Goal: Task Accomplishment & Management: Use online tool/utility

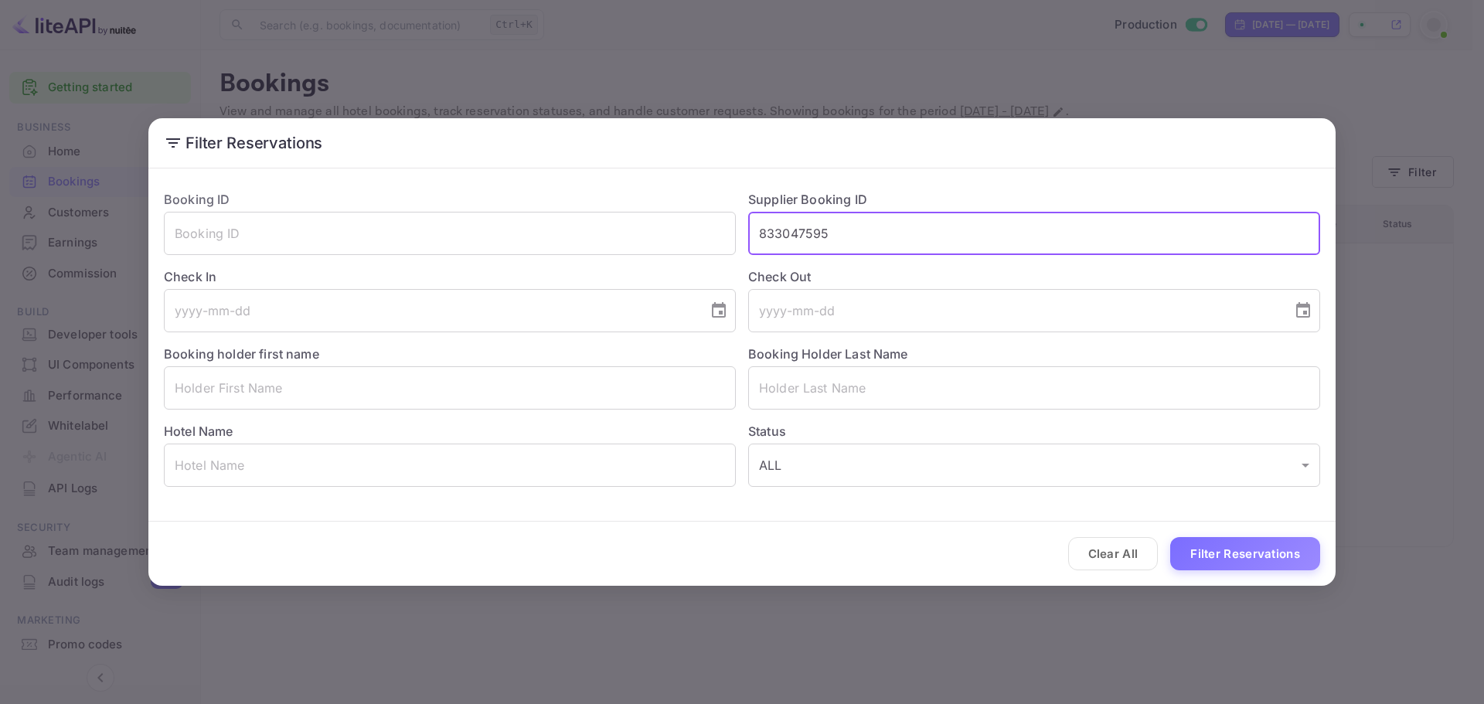
click at [816, 226] on input "833047595" at bounding box center [1034, 233] width 572 height 43
click at [794, 236] on input "8888 456" at bounding box center [1034, 233] width 572 height 43
type input "8888456"
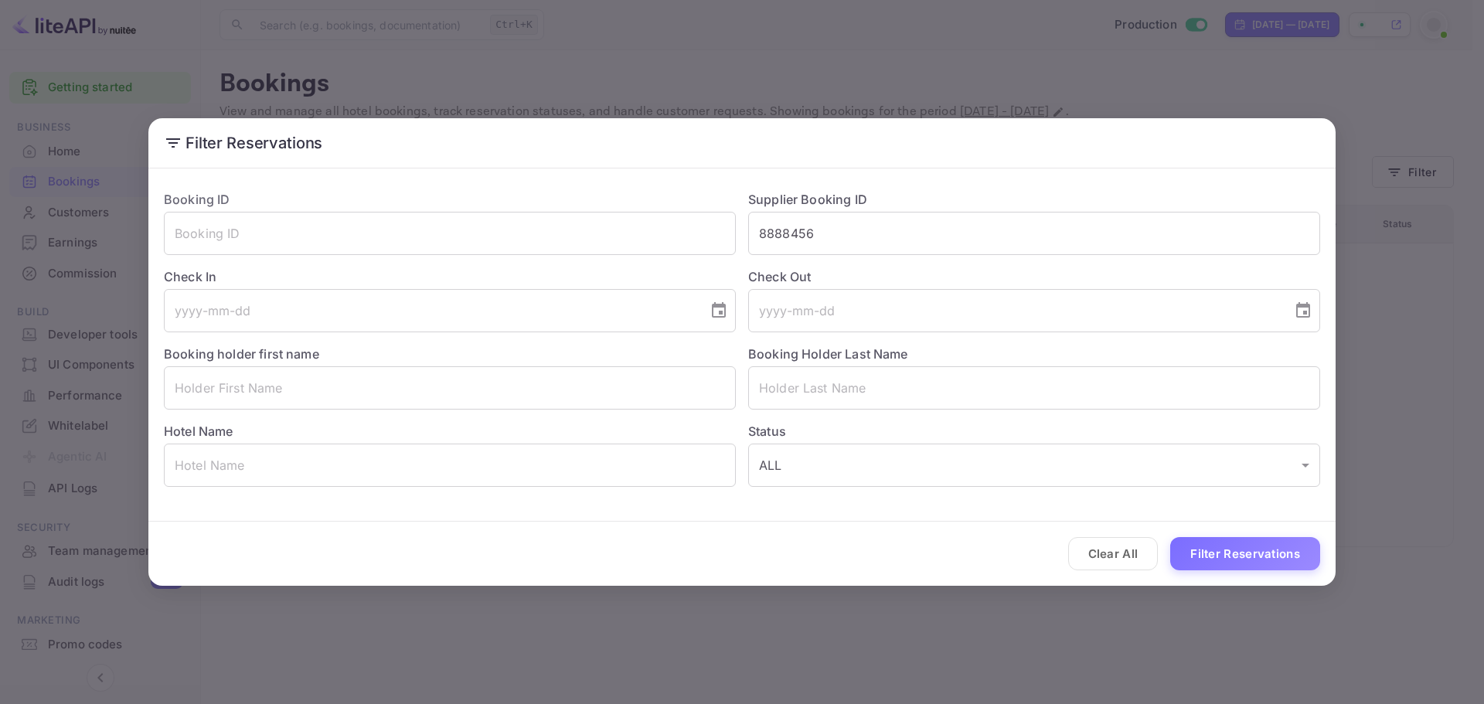
click at [1254, 536] on div "Clear All Filter Reservations" at bounding box center [741, 554] width 1187 height 64
click at [1252, 549] on button "Filter Reservations" at bounding box center [1245, 553] width 150 height 33
click at [1260, 555] on button "Filter Reservations" at bounding box center [1245, 553] width 150 height 33
click at [825, 248] on input "8888456" at bounding box center [1034, 233] width 572 height 43
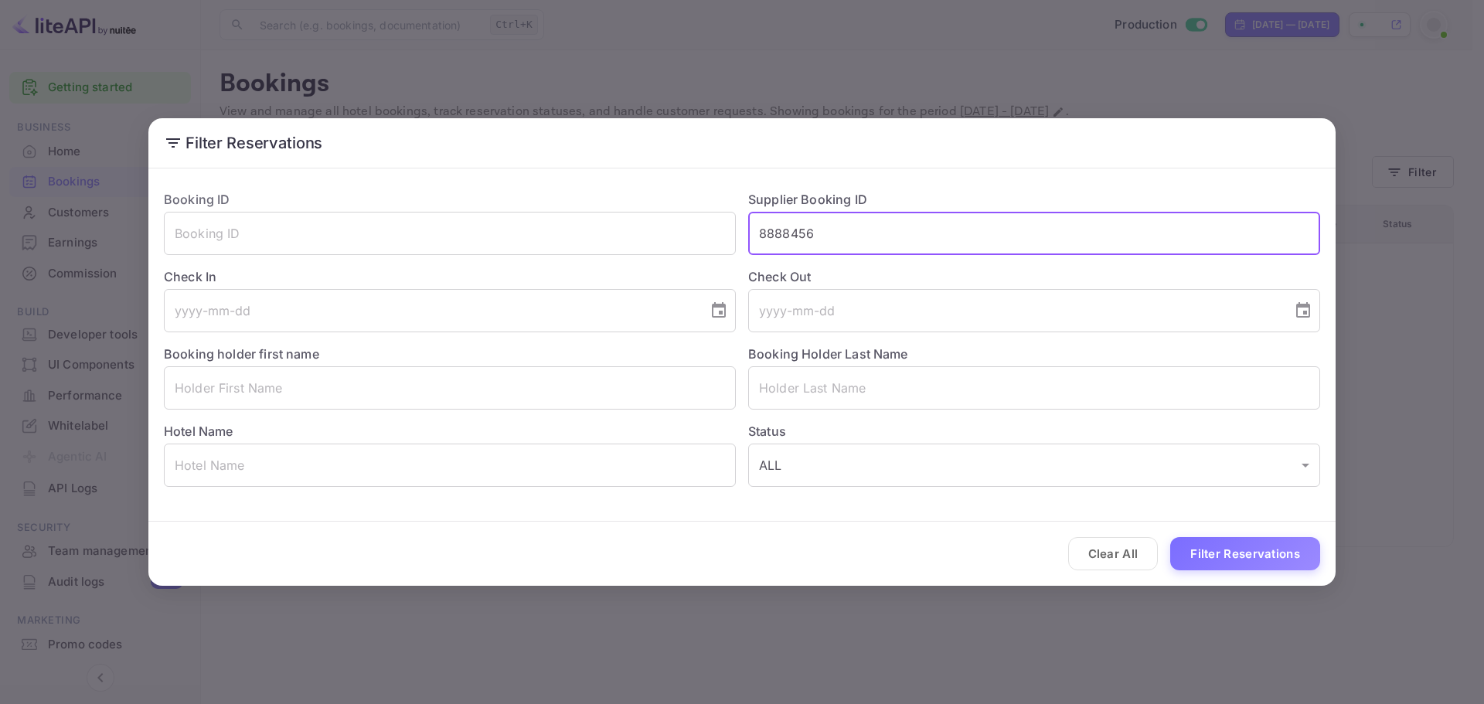
click at [825, 248] on input "8888456" at bounding box center [1034, 233] width 572 height 43
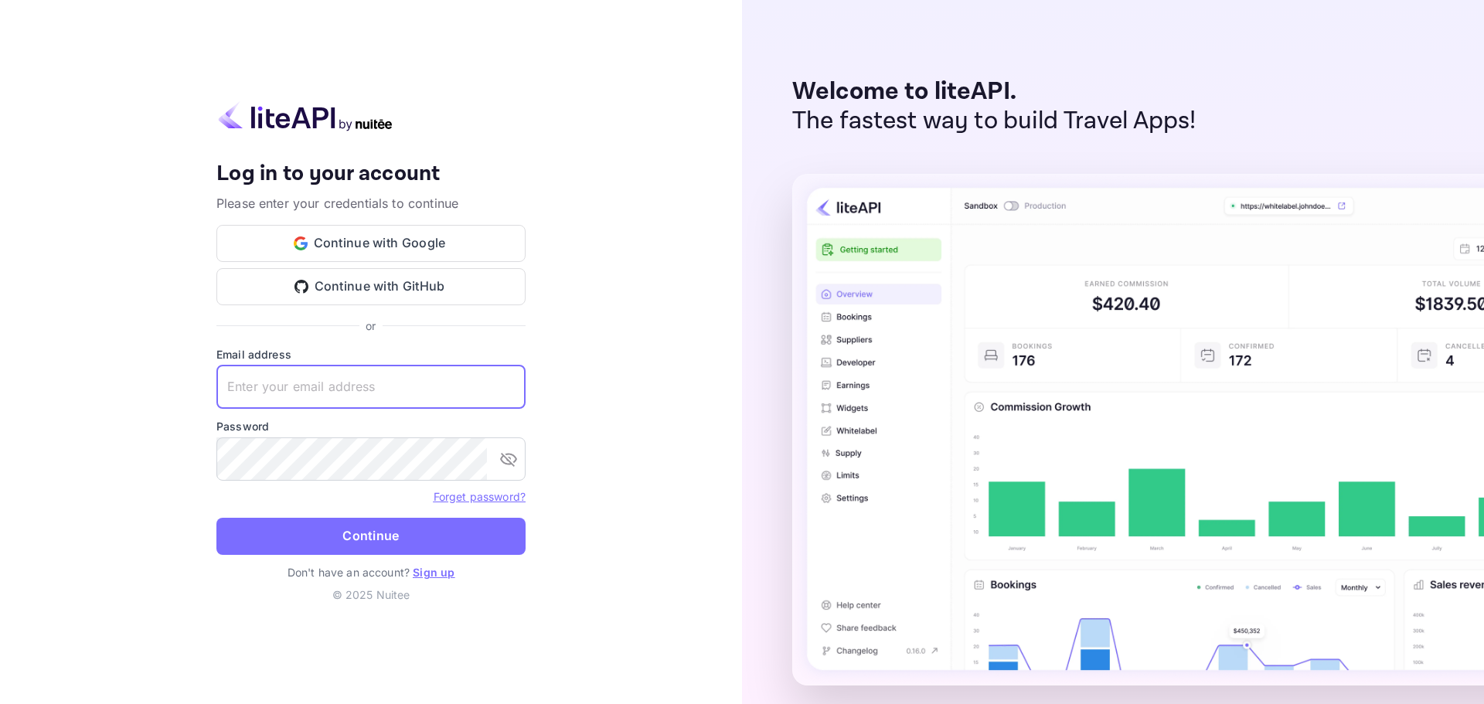
drag, startPoint x: 326, startPoint y: 395, endPoint x: 319, endPoint y: 412, distance: 18.4
click at [325, 396] on input "text" at bounding box center [370, 387] width 309 height 43
paste input "[EMAIL_ADDRESS][DOMAIN_NAME]"
type input "[EMAIL_ADDRESS][DOMAIN_NAME]"
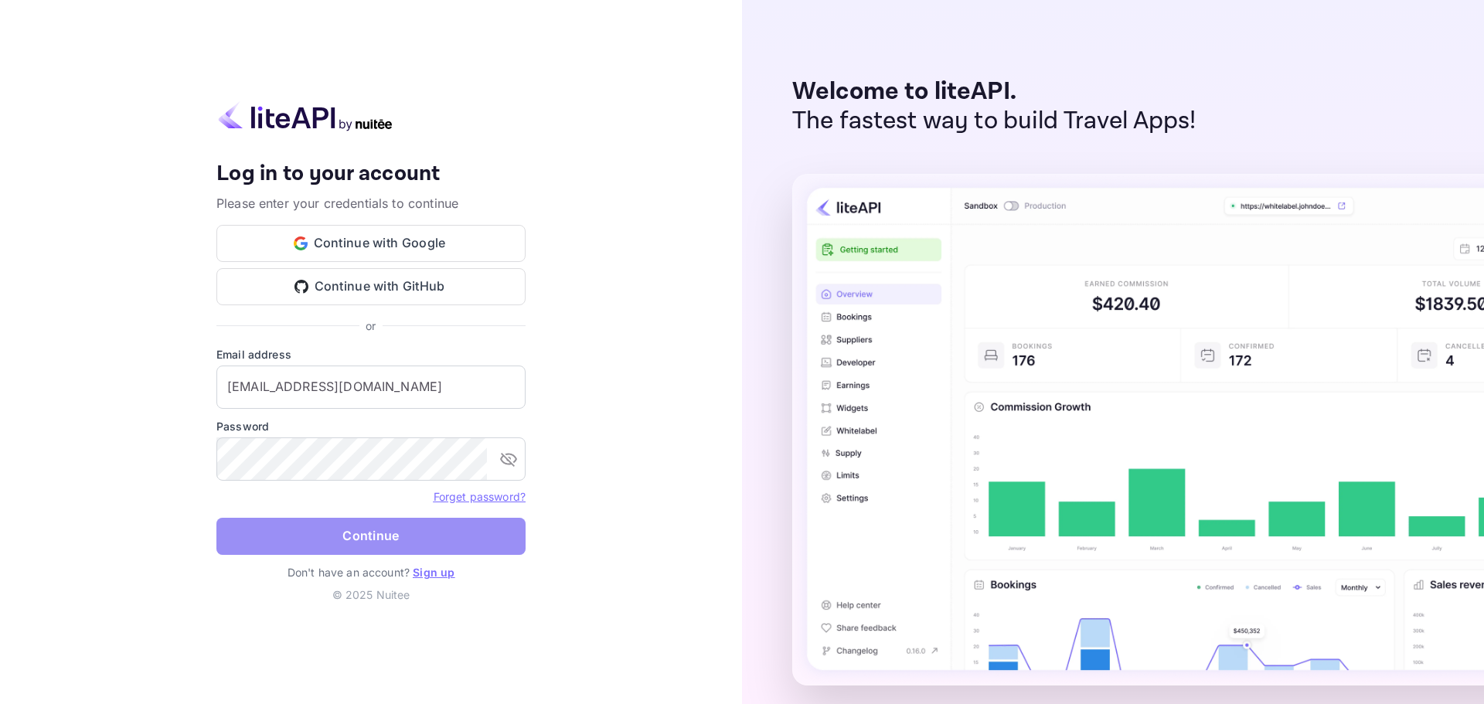
click at [370, 544] on button "Continue" at bounding box center [370, 536] width 309 height 37
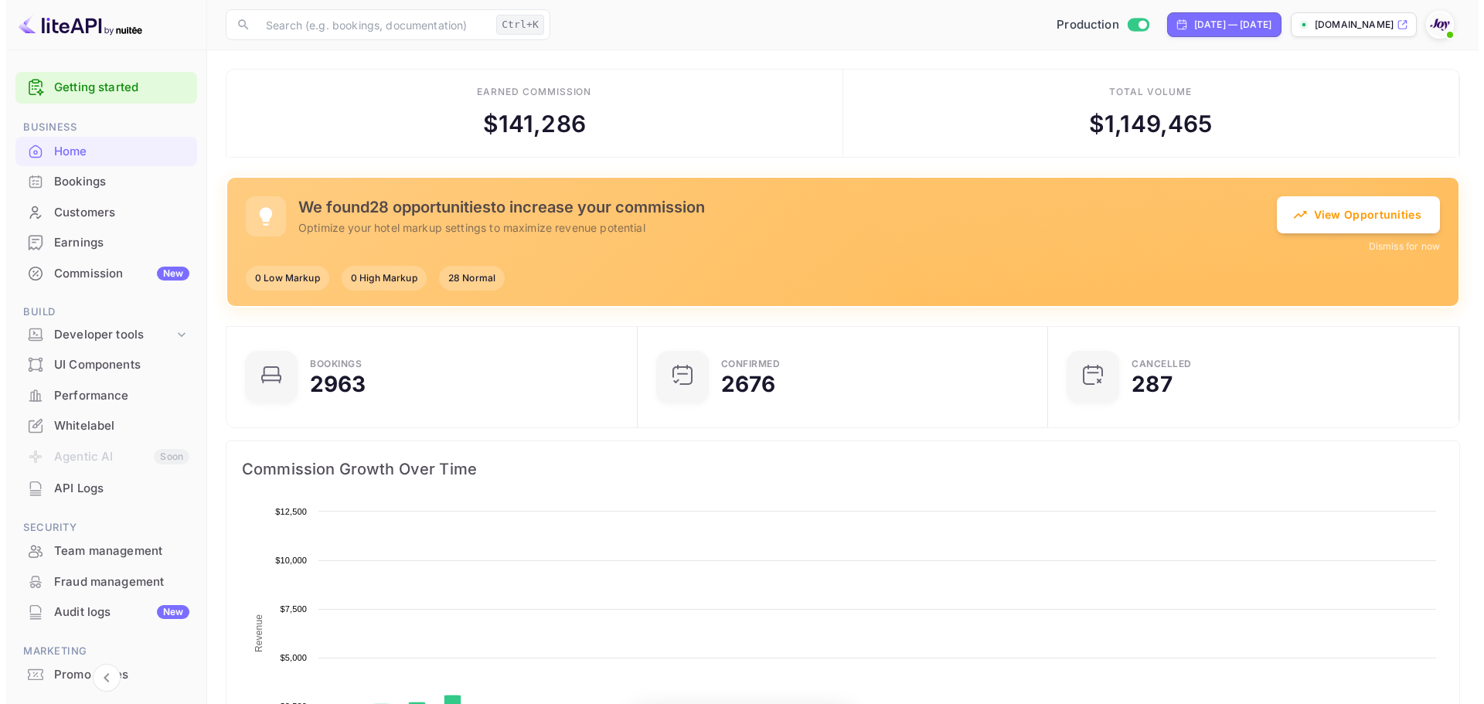
scroll to position [240, 390]
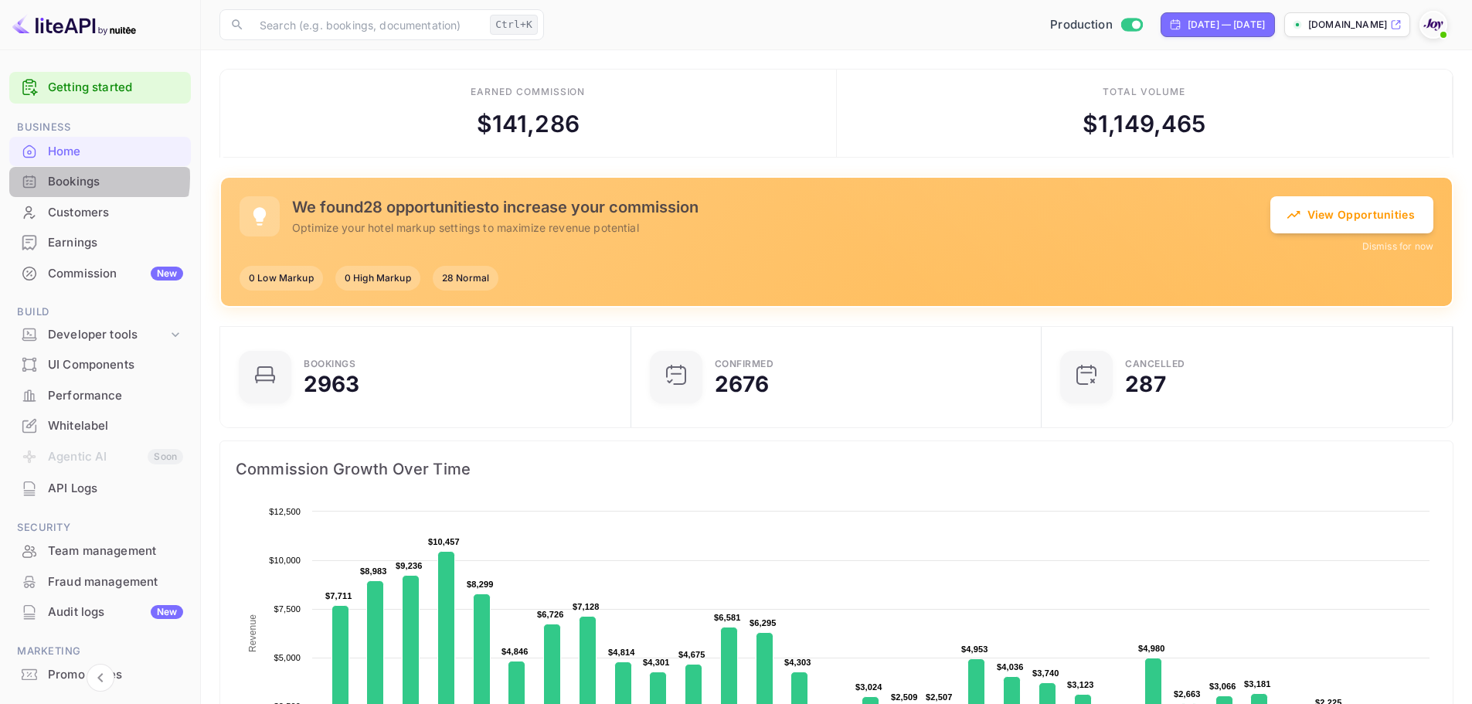
click at [75, 178] on div "Bookings" at bounding box center [115, 182] width 135 height 18
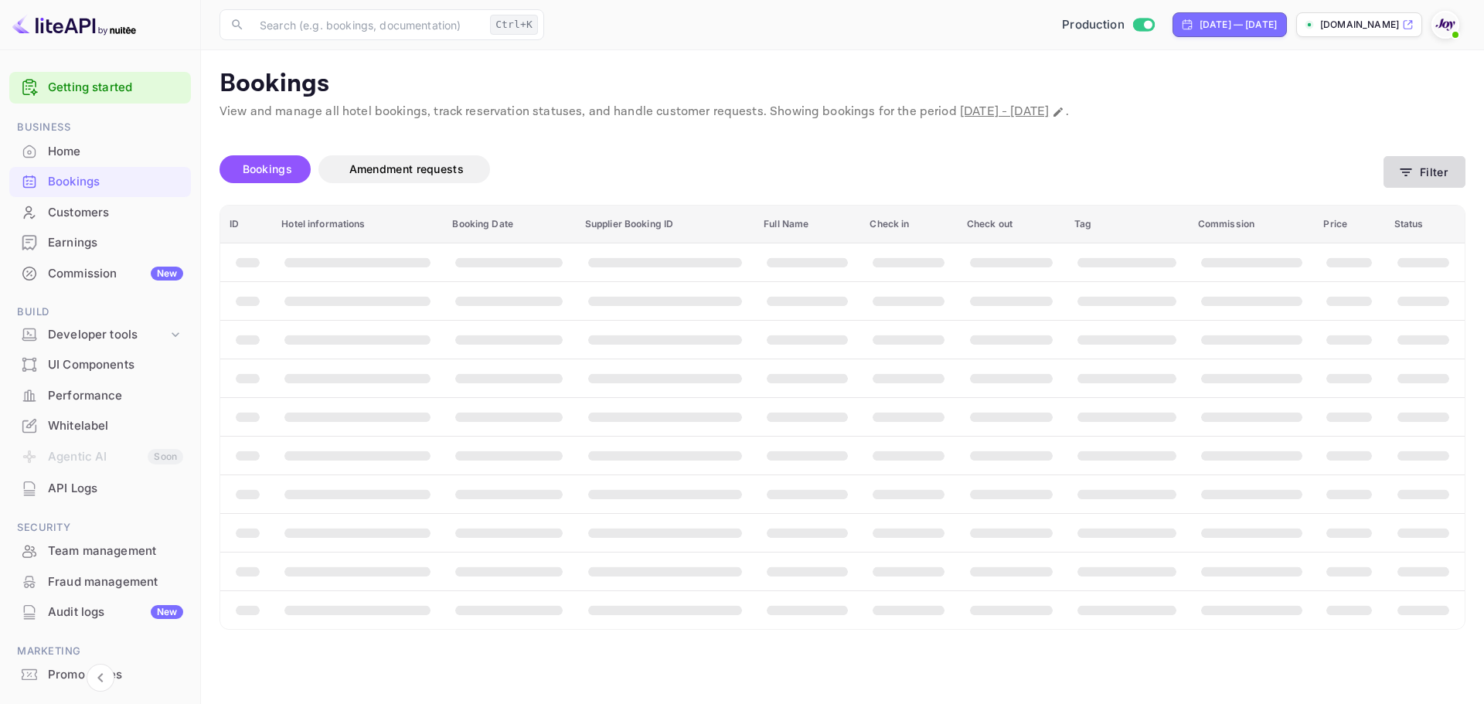
click at [1404, 179] on icon "button" at bounding box center [1405, 172] width 15 height 15
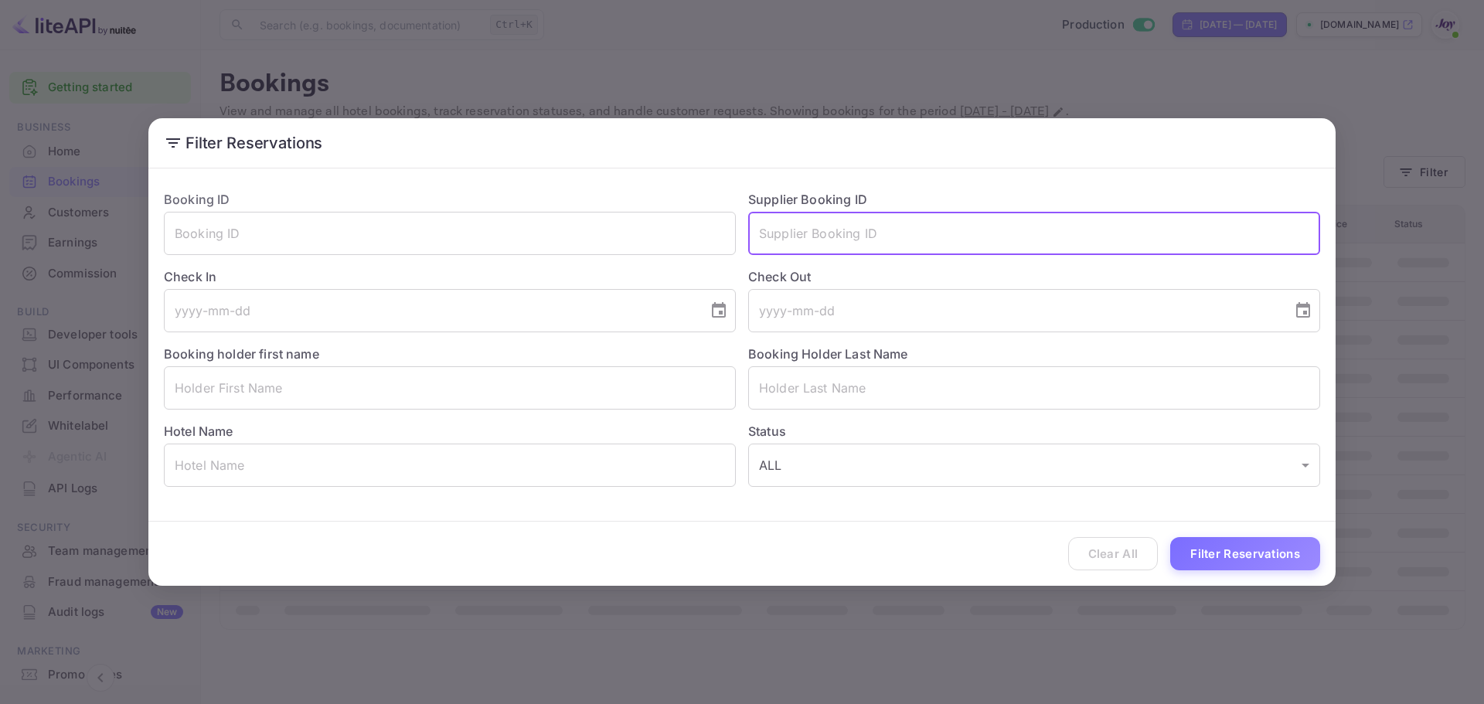
drag, startPoint x: 764, startPoint y: 250, endPoint x: 793, endPoint y: 230, distance: 35.2
click at [764, 247] on input "text" at bounding box center [1034, 233] width 572 height 43
paste input "b@EFDKrVFJ8FX@2"
type input "b@EFDKrVFJ8FX@2"
drag, startPoint x: 896, startPoint y: 233, endPoint x: 758, endPoint y: 241, distance: 137.8
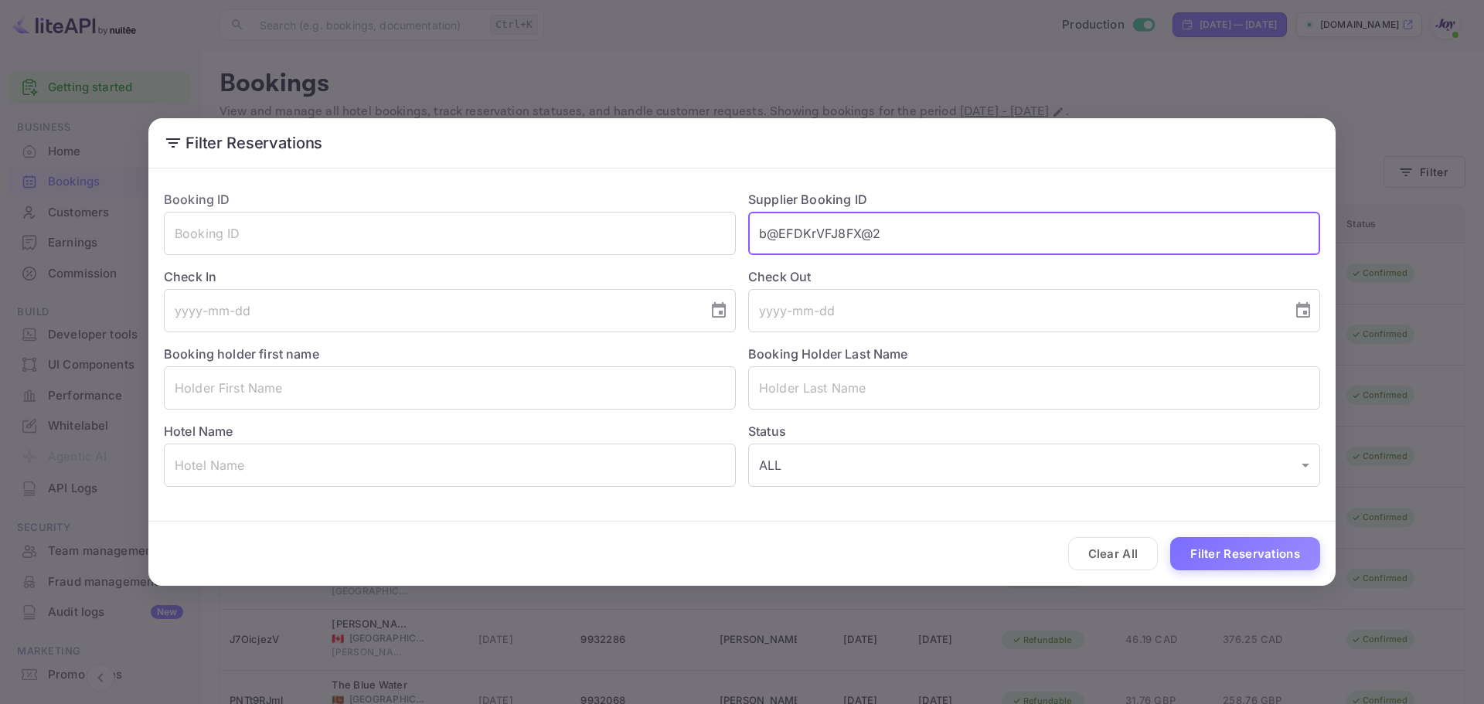
click at [758, 241] on input "b@EFDKrVFJ8FX@2" at bounding box center [1034, 233] width 572 height 43
click at [859, 236] on input "text" at bounding box center [1034, 233] width 572 height 43
paste input "8888 456"
click at [795, 234] on input "8888 456" at bounding box center [1034, 233] width 572 height 43
type input "8888456"
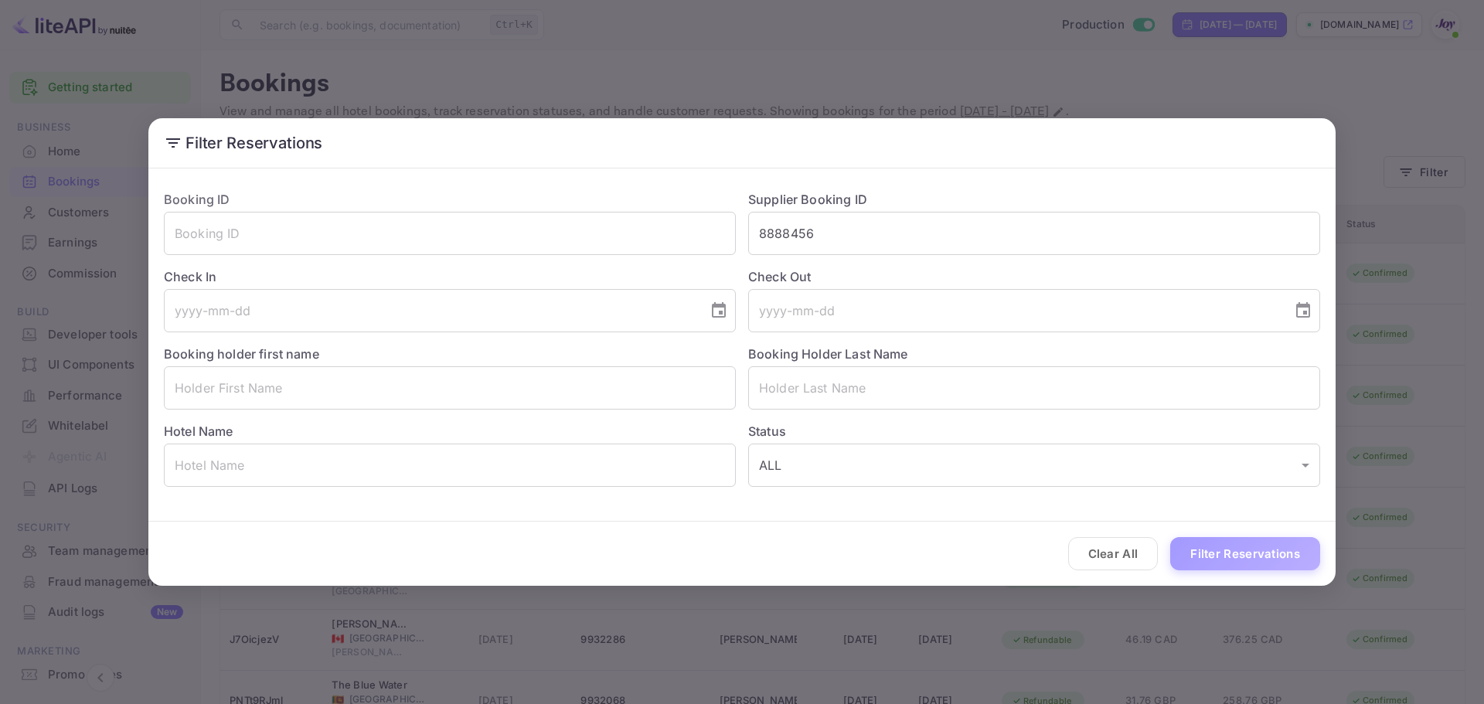
drag, startPoint x: 1273, startPoint y: 560, endPoint x: 1268, endPoint y: 551, distance: 10.4
click at [1272, 558] on button "Filter Reservations" at bounding box center [1245, 553] width 150 height 33
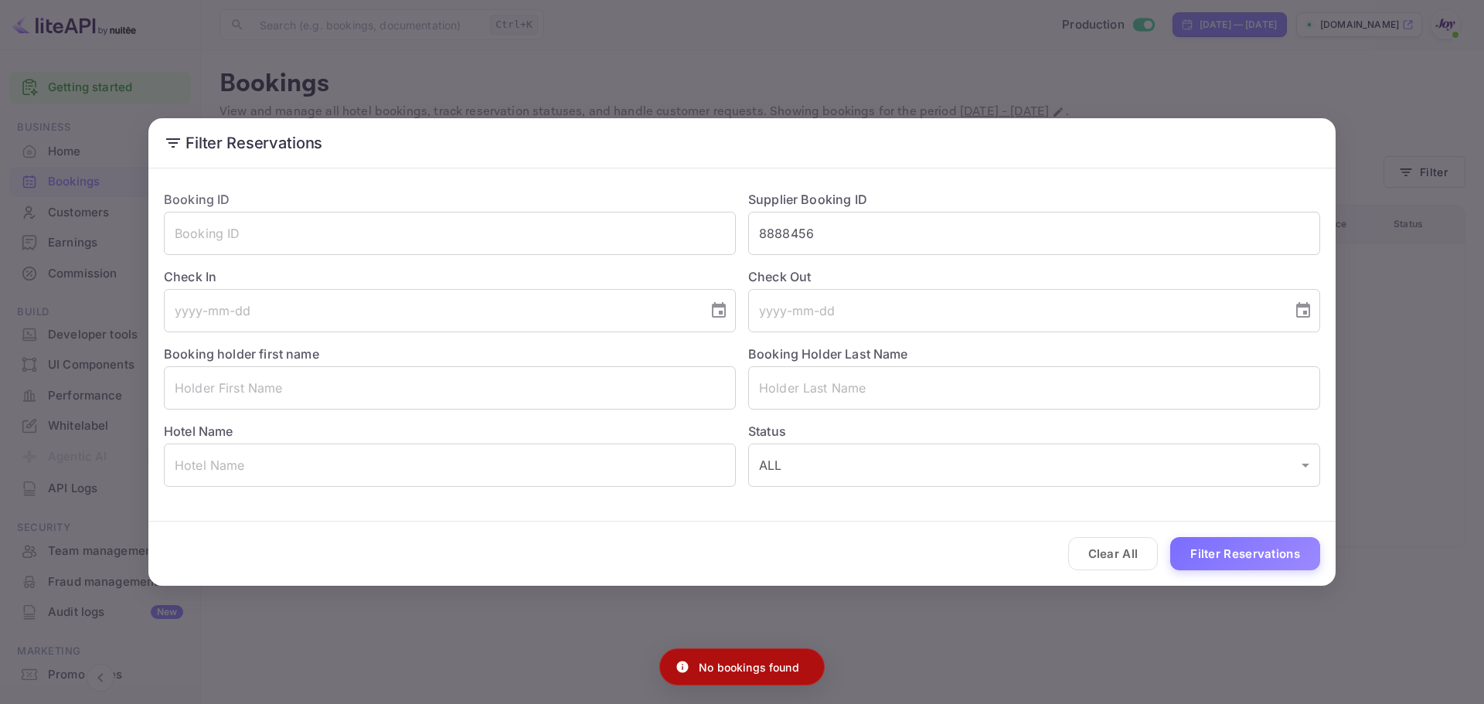
click at [646, 58] on div "Filter Reservations Booking ID ​ Supplier Booking ID 8888456 ​ Check In ​ Check…" at bounding box center [742, 352] width 1484 height 704
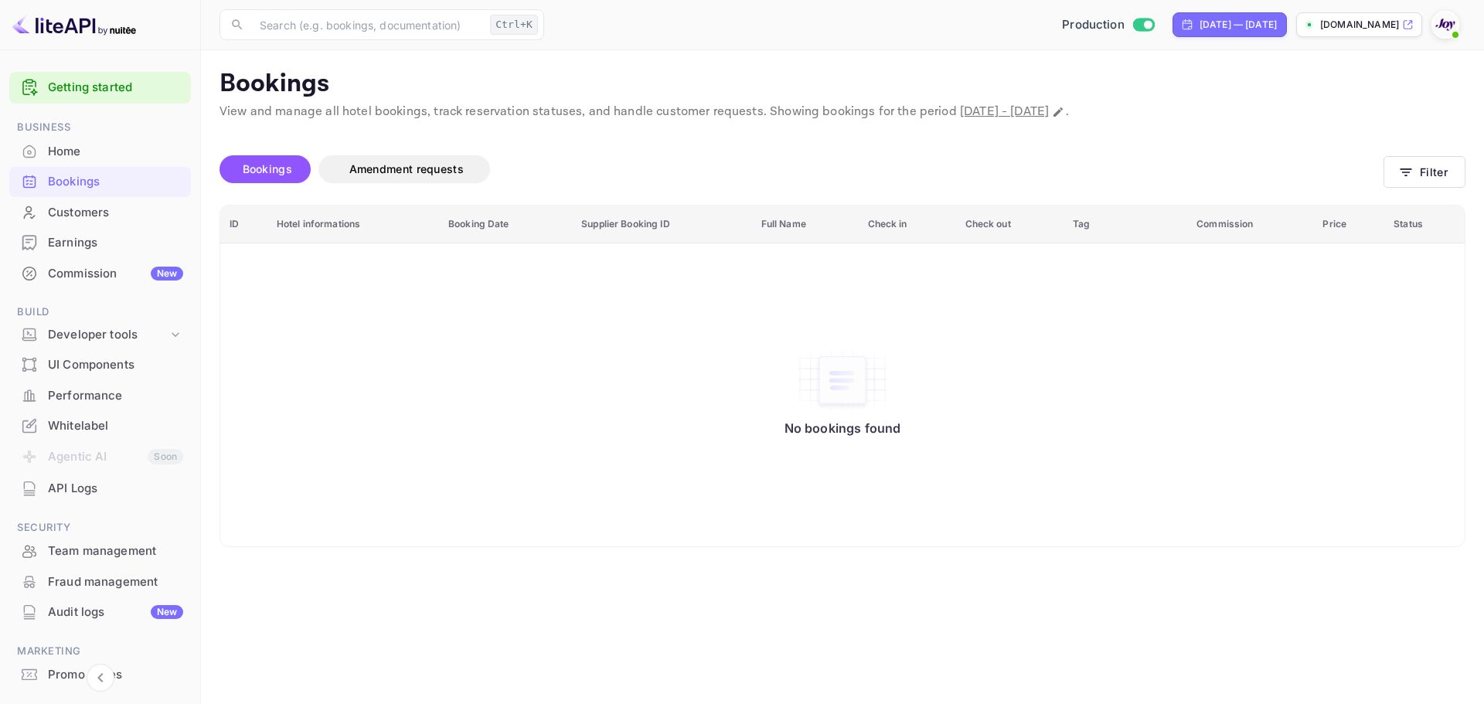
click at [550, 264] on div "No bookings found" at bounding box center [842, 394] width 1213 height 281
click at [97, 183] on div "Bookings" at bounding box center [115, 182] width 135 height 18
click at [1432, 171] on button "Filter" at bounding box center [1424, 172] width 82 height 32
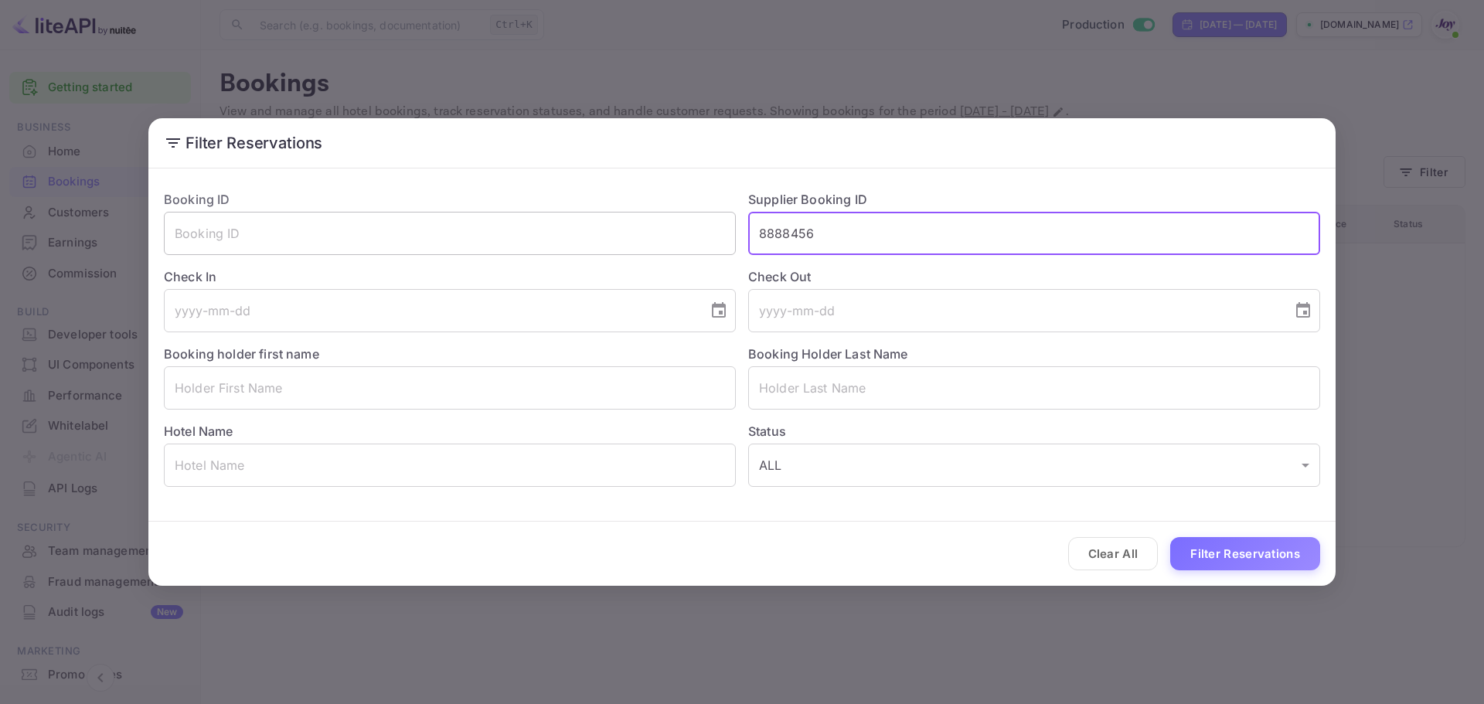
drag, startPoint x: 876, startPoint y: 236, endPoint x: 533, endPoint y: 232, distance: 342.4
click at [533, 232] on div "Booking ID ​ Supplier Booking ID 8888456 ​ Check In ​ Check Out ​ Booking holde…" at bounding box center [735, 332] width 1169 height 309
drag, startPoint x: 769, startPoint y: 213, endPoint x: 841, endPoint y: 228, distance: 73.4
click at [770, 213] on input "8888456" at bounding box center [1034, 233] width 572 height 43
click at [842, 228] on input "8888456" at bounding box center [1034, 233] width 572 height 43
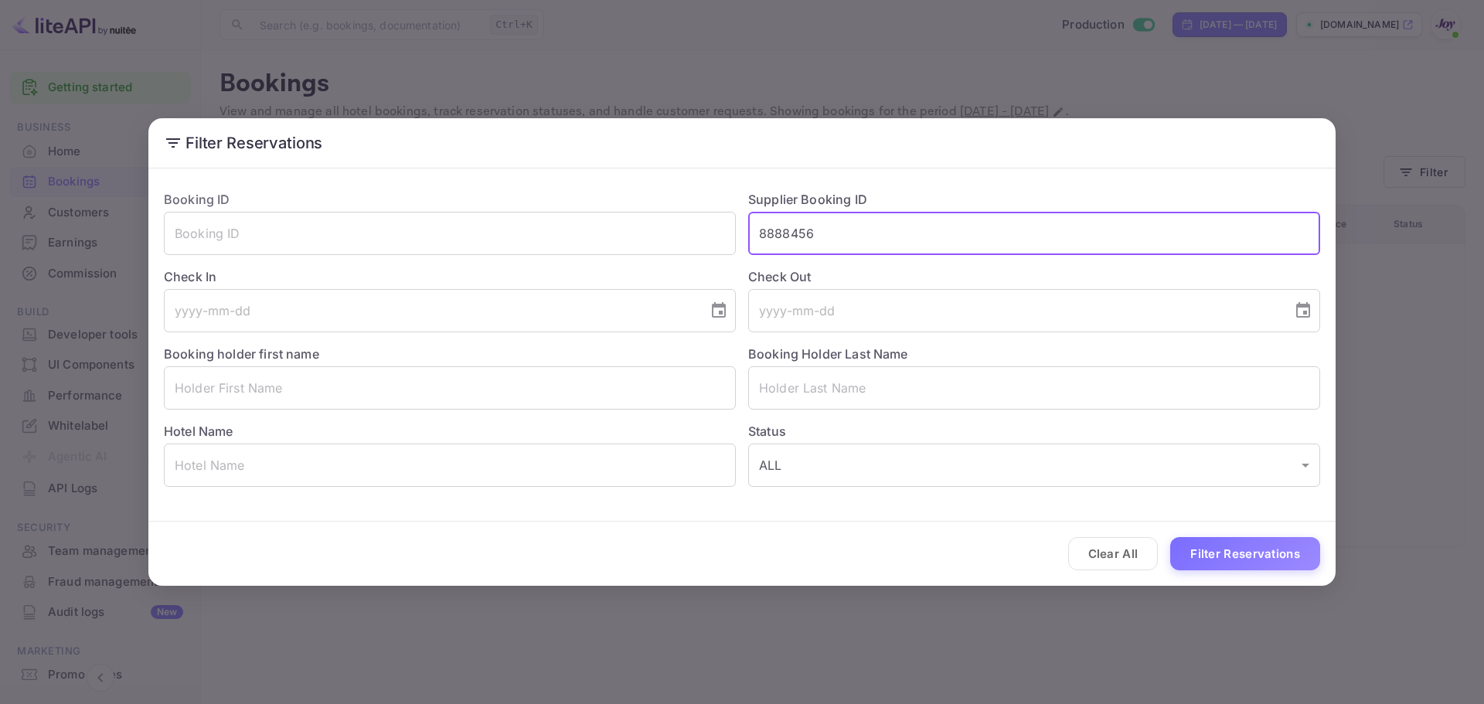
click at [842, 228] on input "8888456" at bounding box center [1034, 233] width 572 height 43
paste input "7828296"
type input "7828296"
click at [1296, 566] on button "Filter Reservations" at bounding box center [1245, 553] width 150 height 33
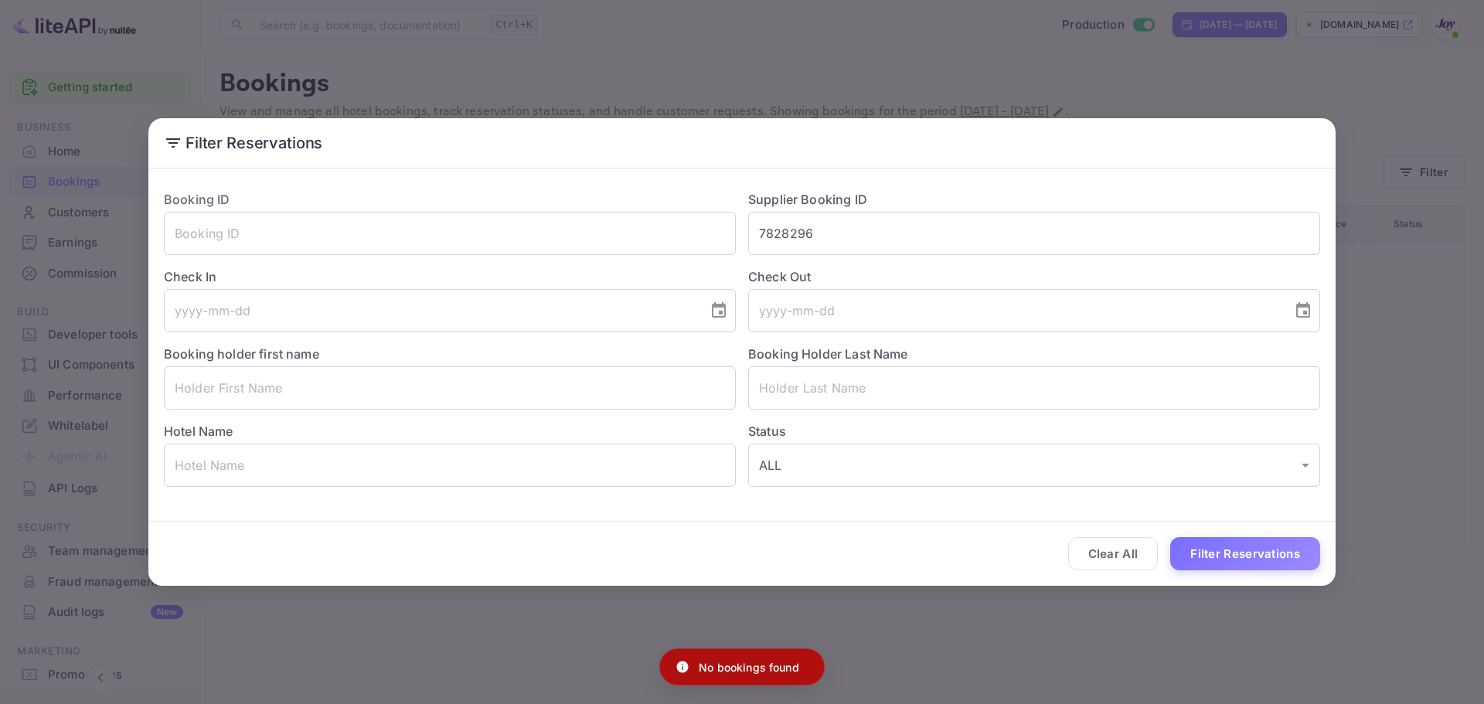
click at [785, 32] on div "Filter Reservations Booking ID ​ Supplier Booking ID 7828296 ​ Check In ​ Check…" at bounding box center [742, 352] width 1484 height 704
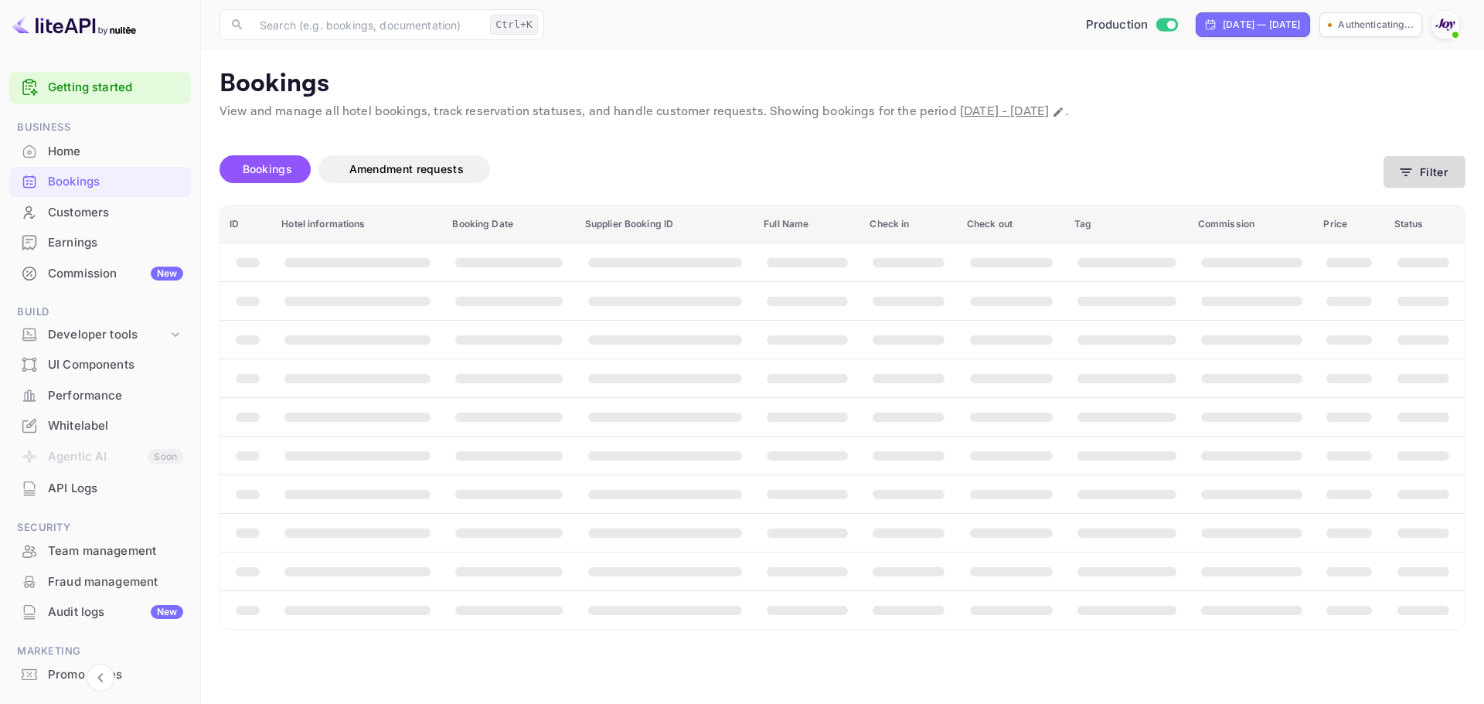
click at [1441, 173] on button "Filter" at bounding box center [1424, 172] width 82 height 32
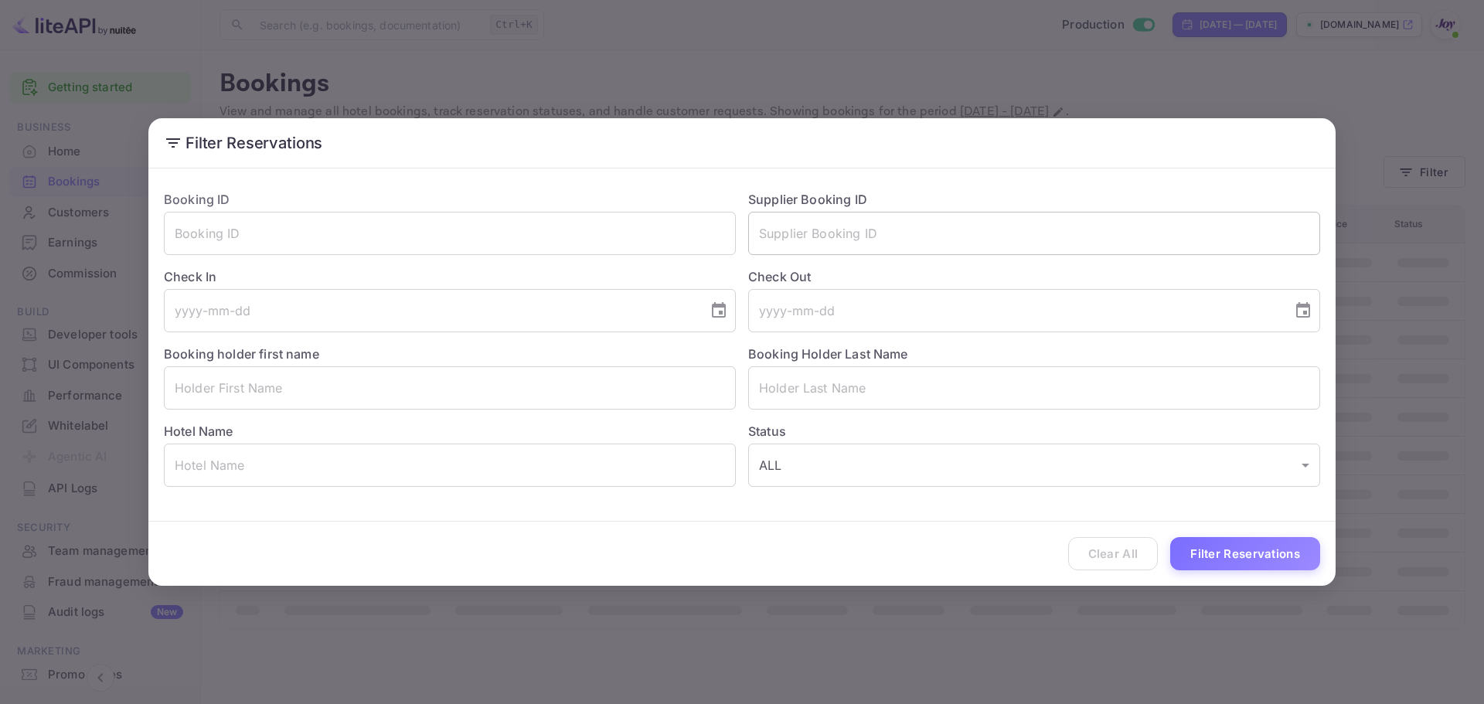
click at [791, 219] on input "text" at bounding box center [1034, 233] width 572 height 43
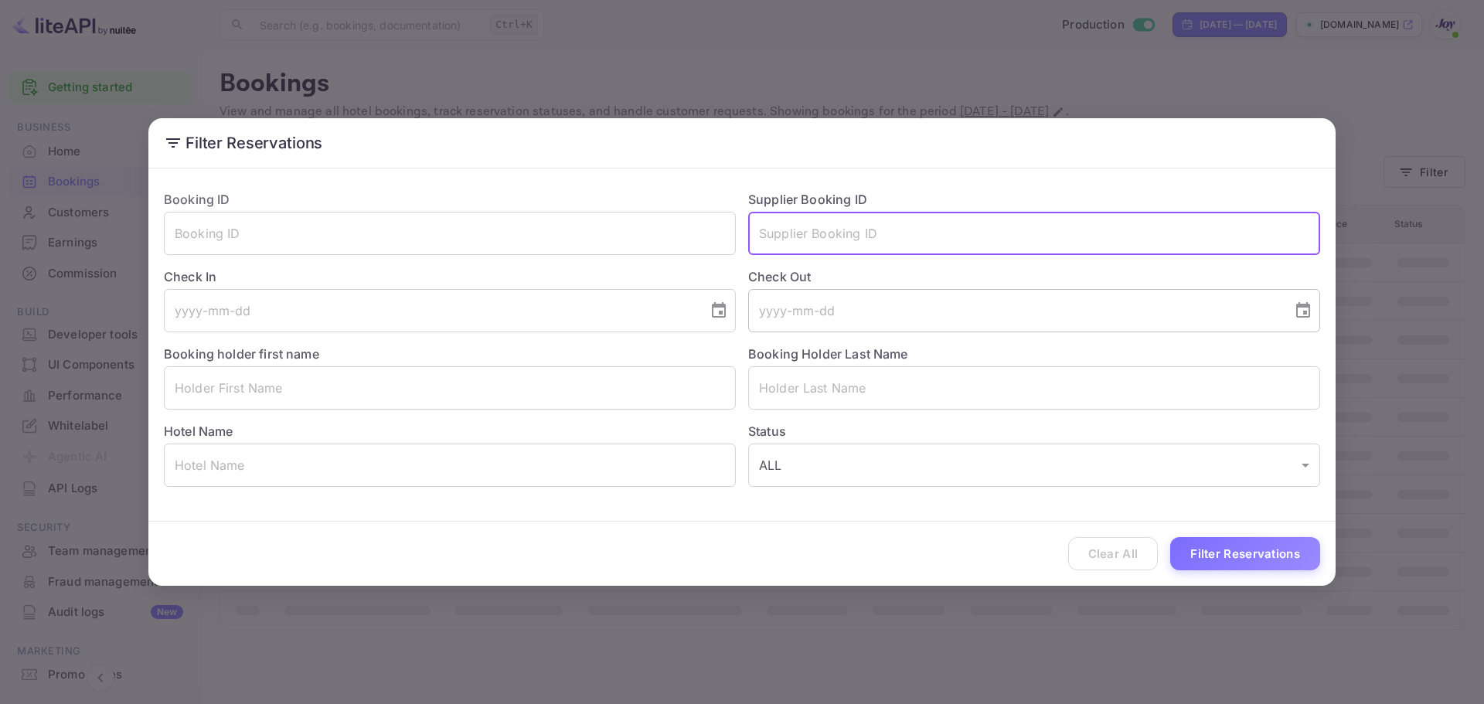
paste input "7828296"
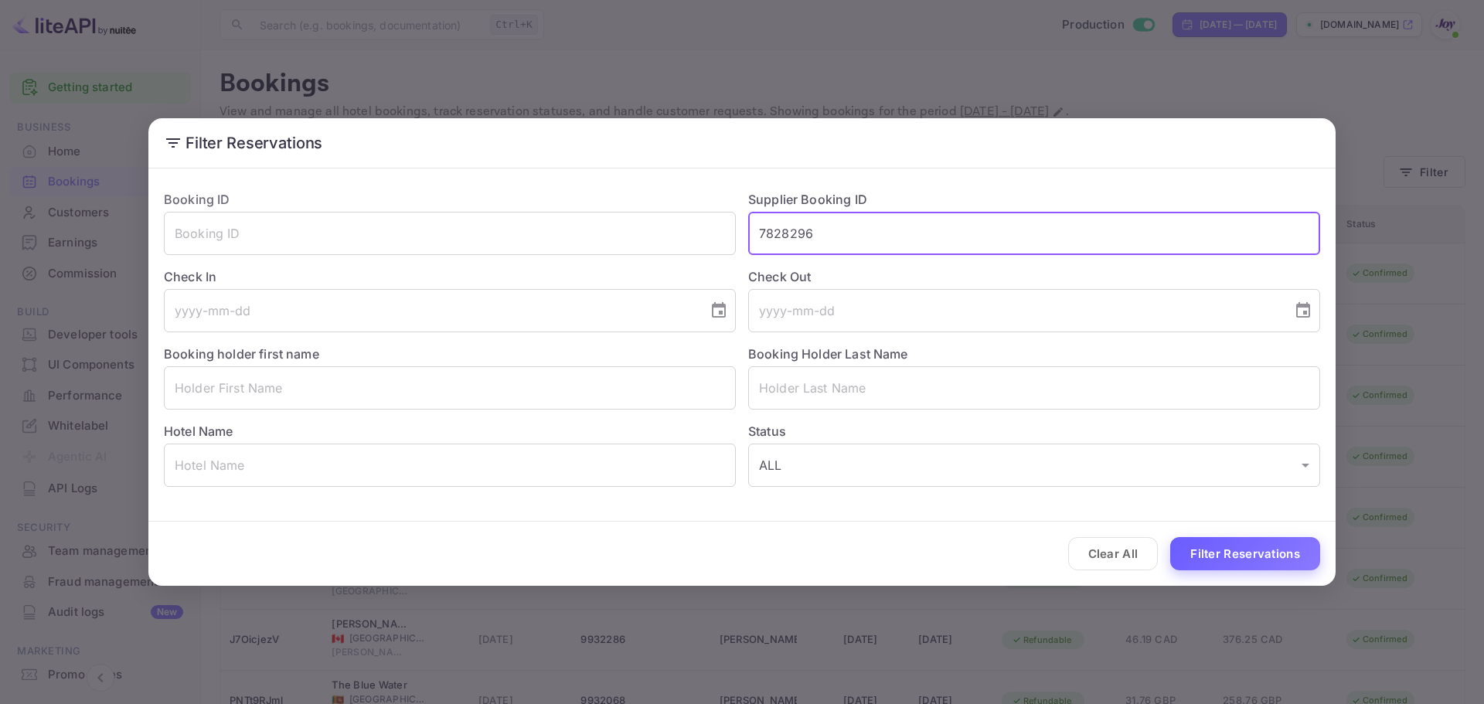
type input "7828296"
click at [1248, 566] on button "Filter Reservations" at bounding box center [1245, 553] width 150 height 33
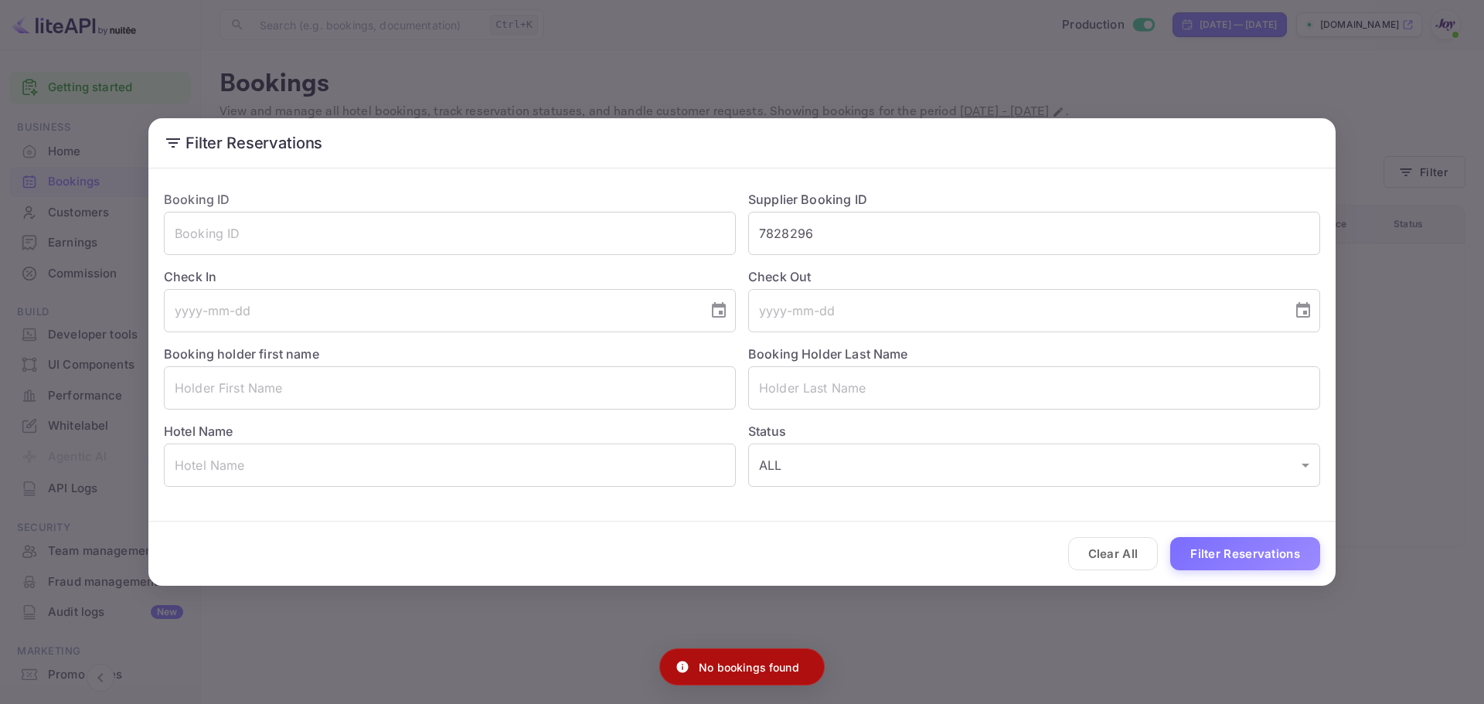
click at [1074, 598] on div "Filter Reservations Booking ID ​ Supplier Booking ID 7828296 ​ Check In ​ Check…" at bounding box center [742, 352] width 1484 height 704
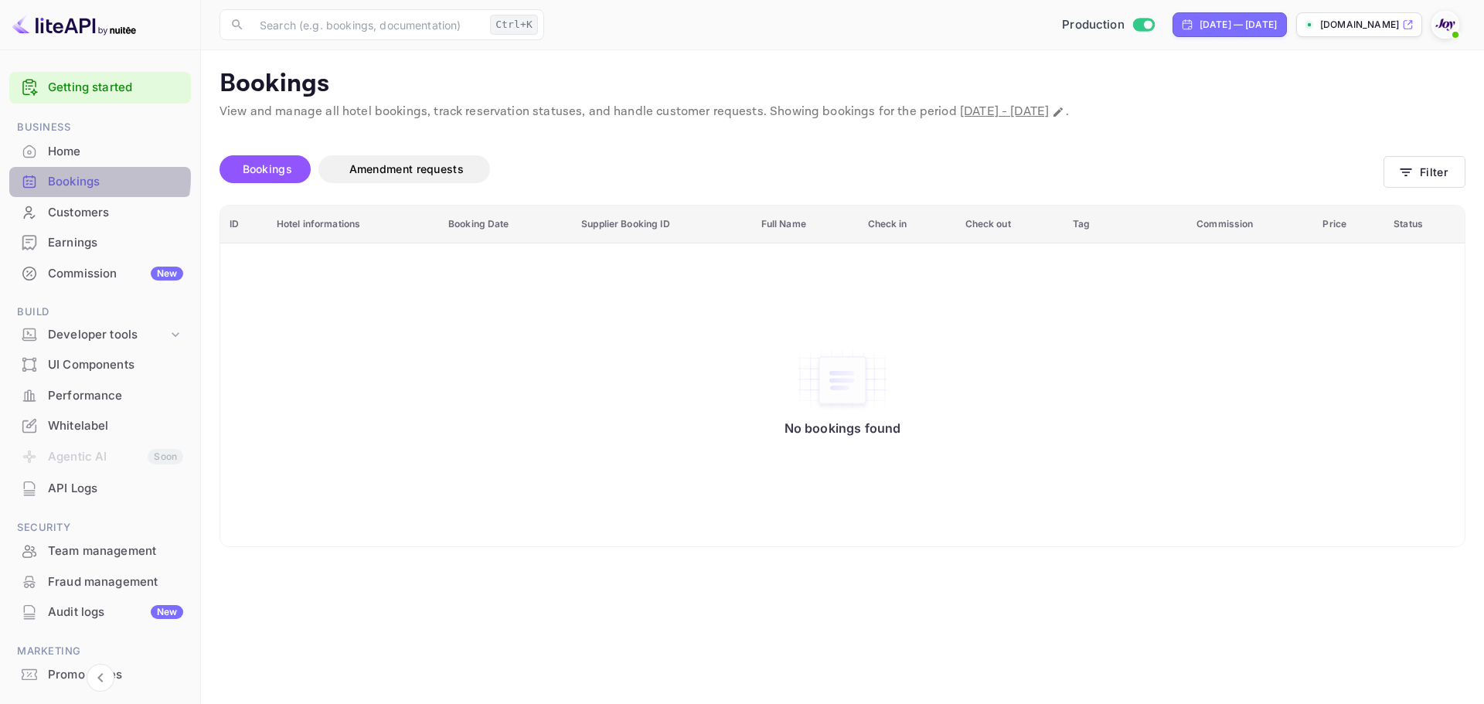
click at [95, 178] on div "Bookings" at bounding box center [115, 182] width 135 height 18
